Goal: Find specific page/section

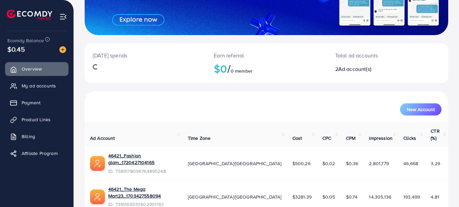
scroll to position [112, 0]
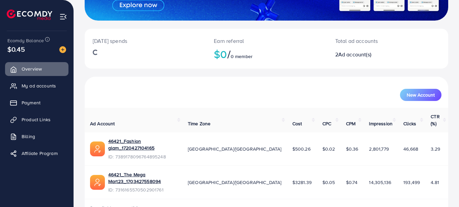
click at [42, 83] on span "My ad accounts" at bounding box center [39, 85] width 34 height 7
